Goal: Information Seeking & Learning: Learn about a topic

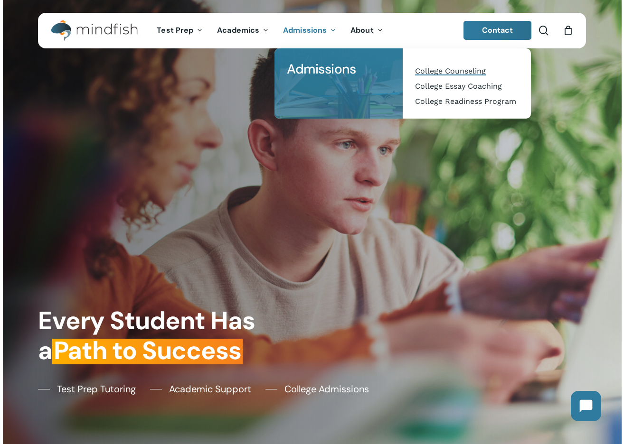
click at [463, 72] on span "College Counseling" at bounding box center [450, 70] width 71 height 9
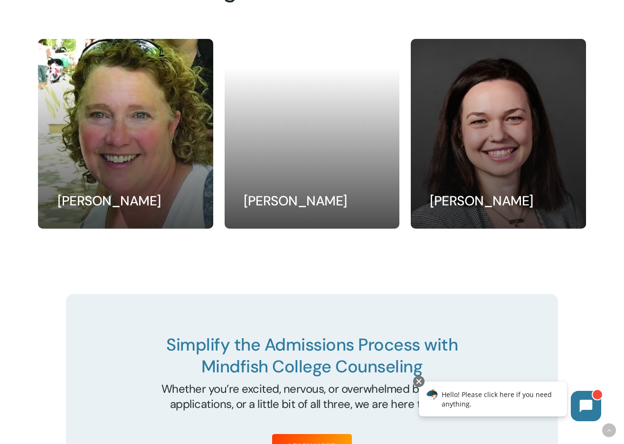
scroll to position [3135, 0]
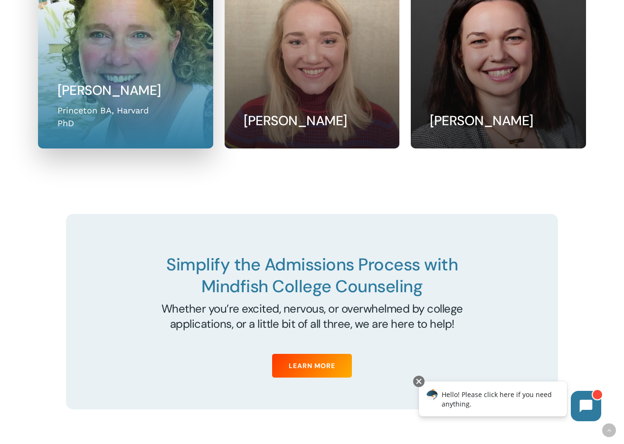
click at [152, 104] on link at bounding box center [125, 53] width 174 height 189
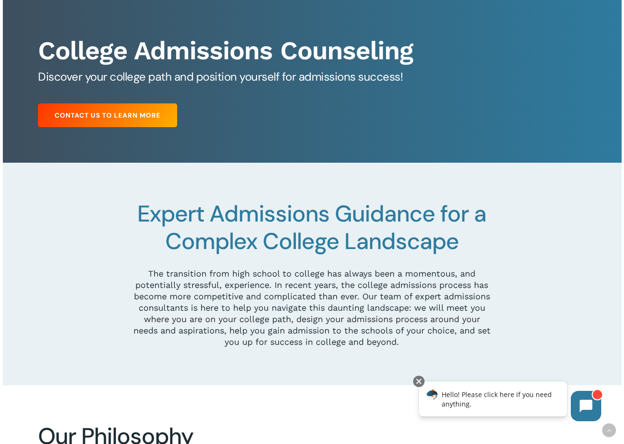
scroll to position [0, 0]
